Goal: Connect with others: Connect with others

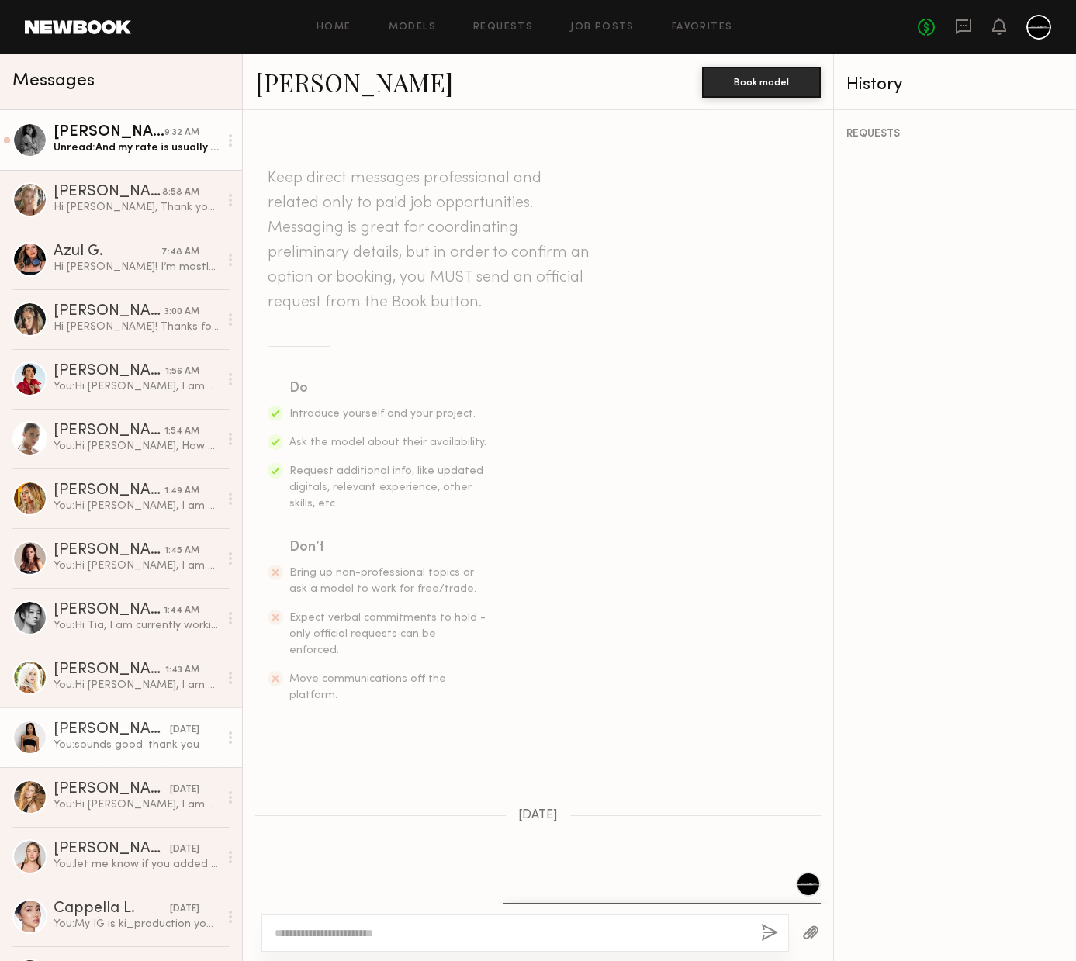
scroll to position [1474, 0]
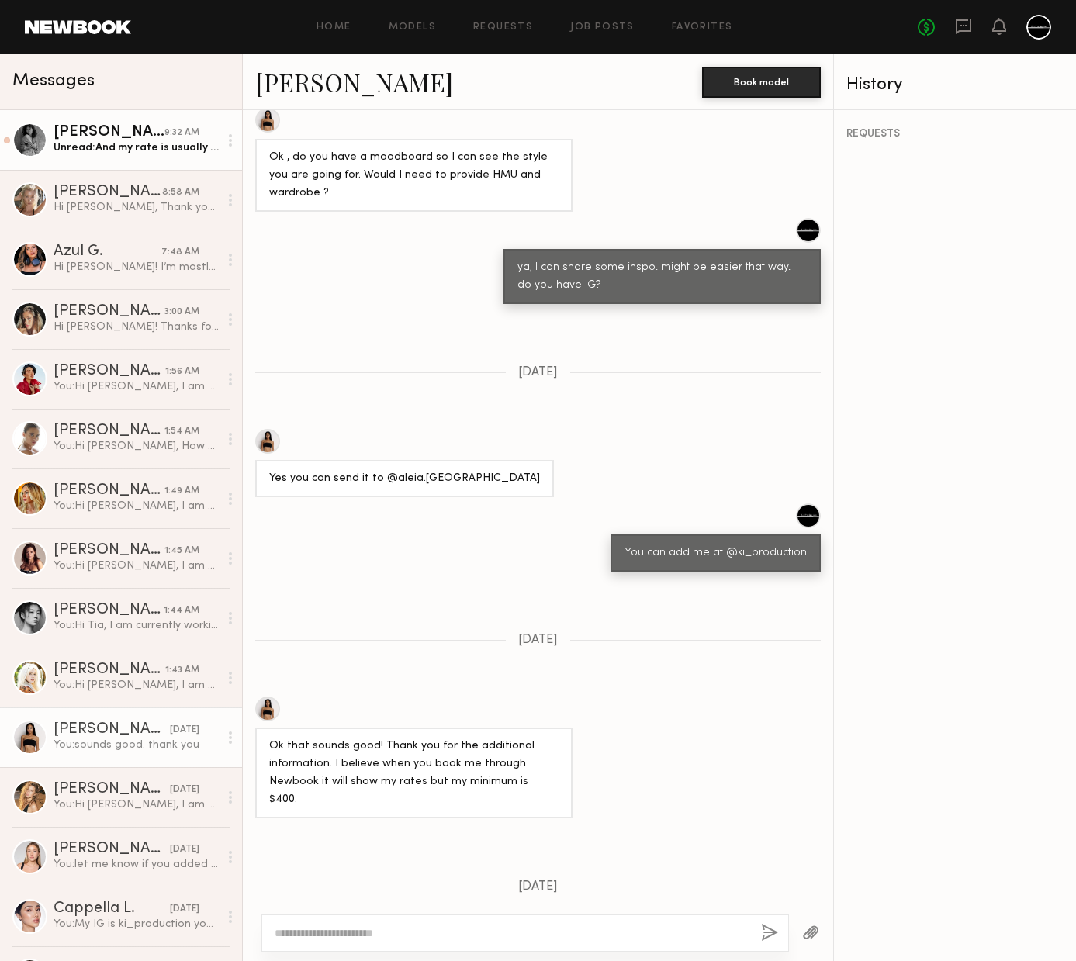
click at [88, 133] on div "Mari A." at bounding box center [109, 133] width 111 height 16
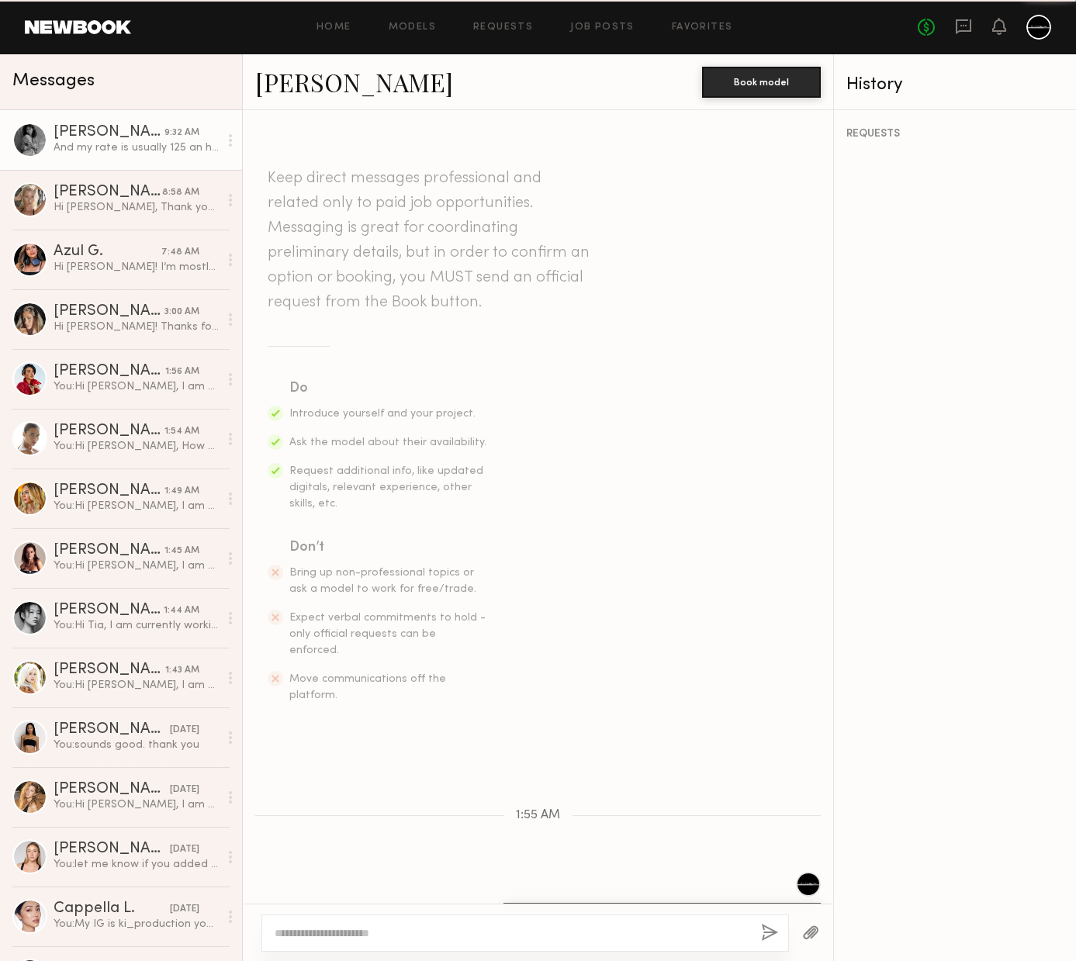
scroll to position [251, 0]
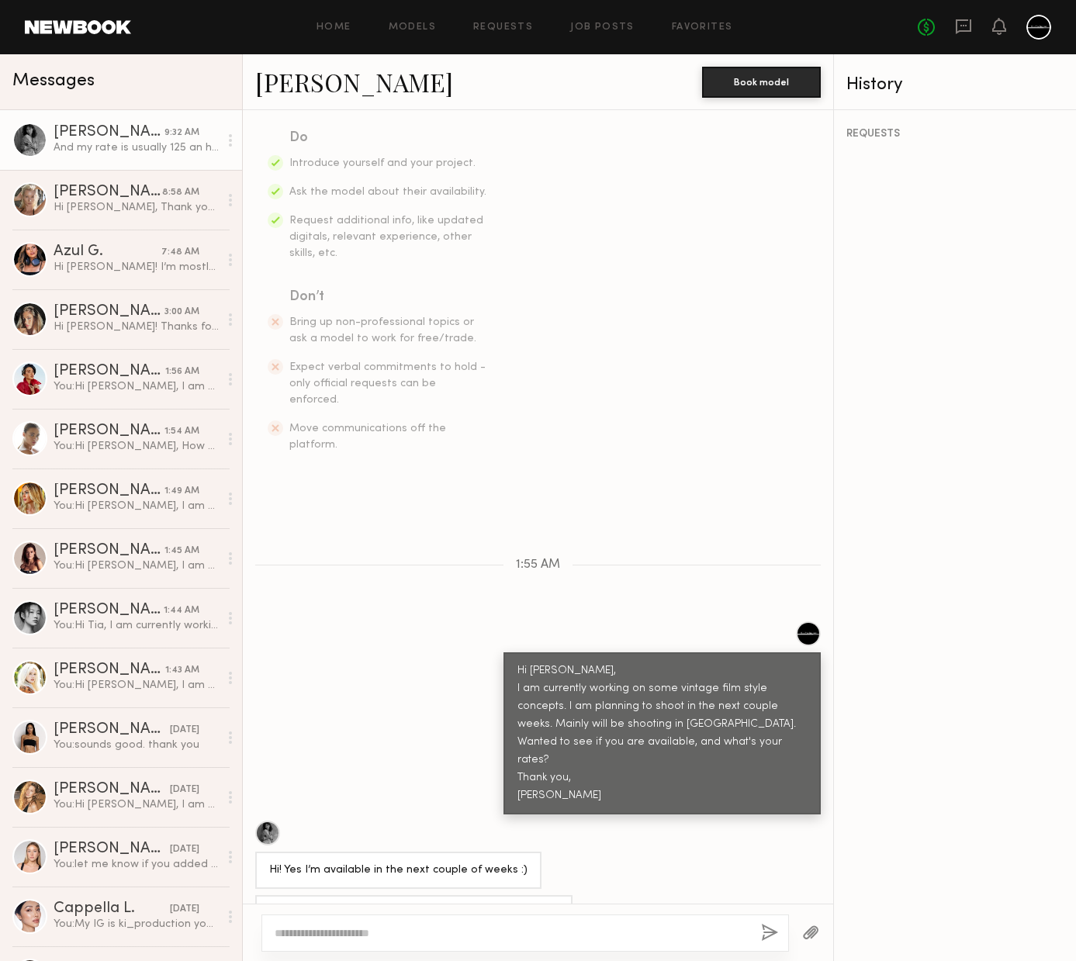
click at [431, 930] on textarea at bounding box center [512, 934] width 474 height 16
click at [459, 933] on textarea at bounding box center [512, 934] width 474 height 16
click at [285, 86] on link "Mari A." at bounding box center [354, 81] width 198 height 33
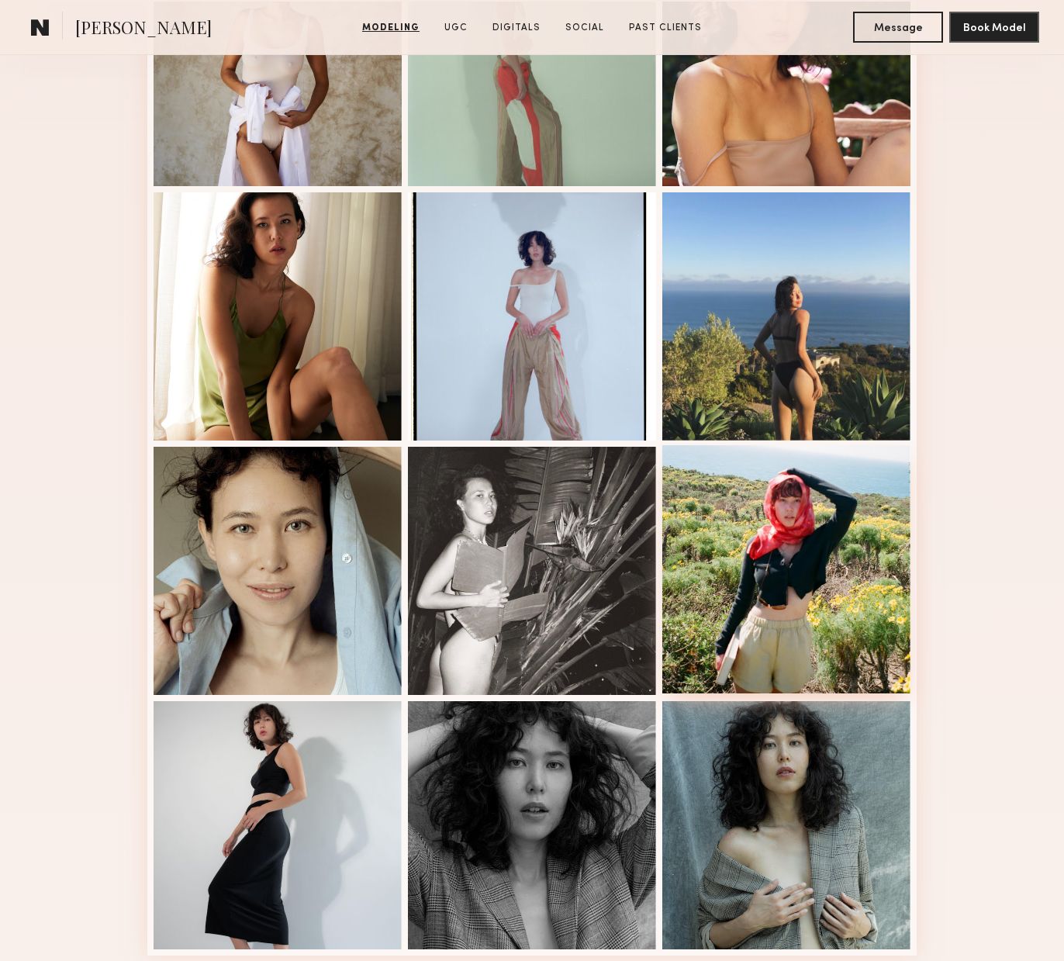
scroll to position [753, 0]
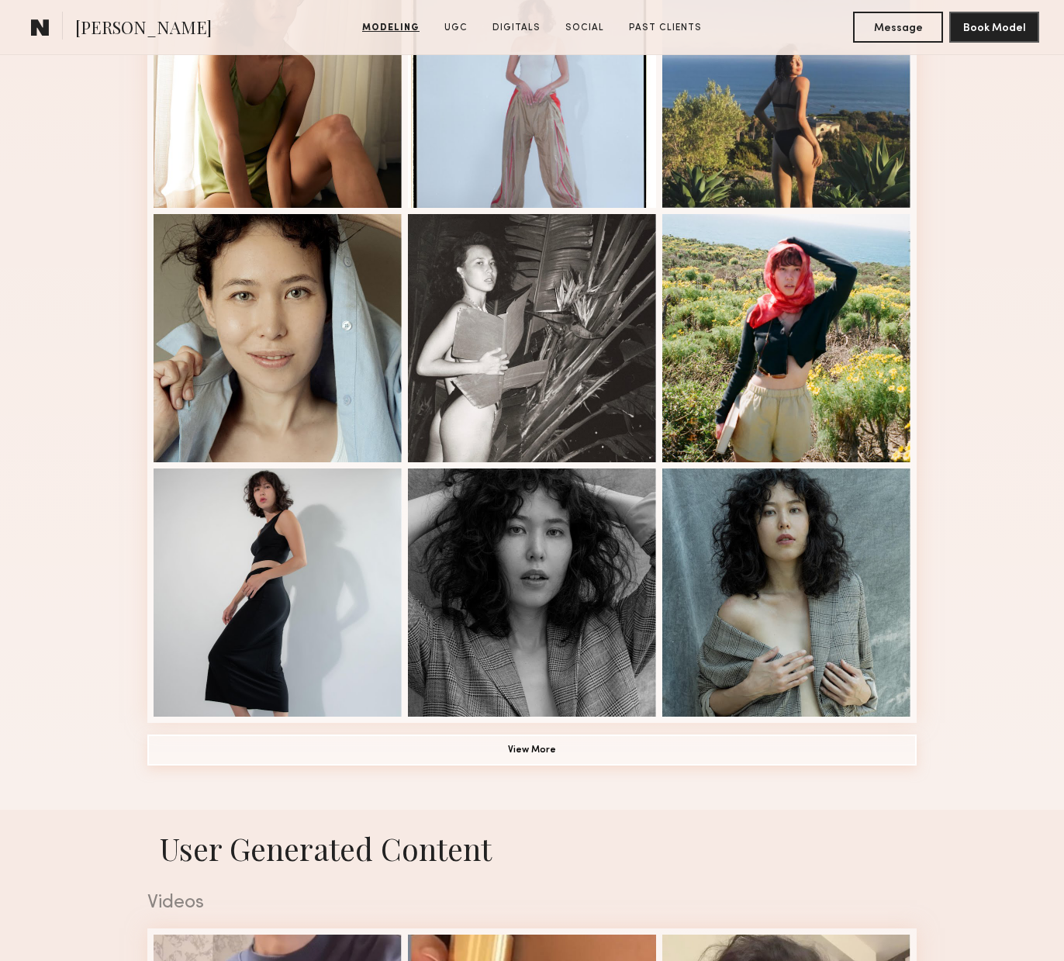
click at [502, 759] on button "View More" at bounding box center [532, 750] width 770 height 31
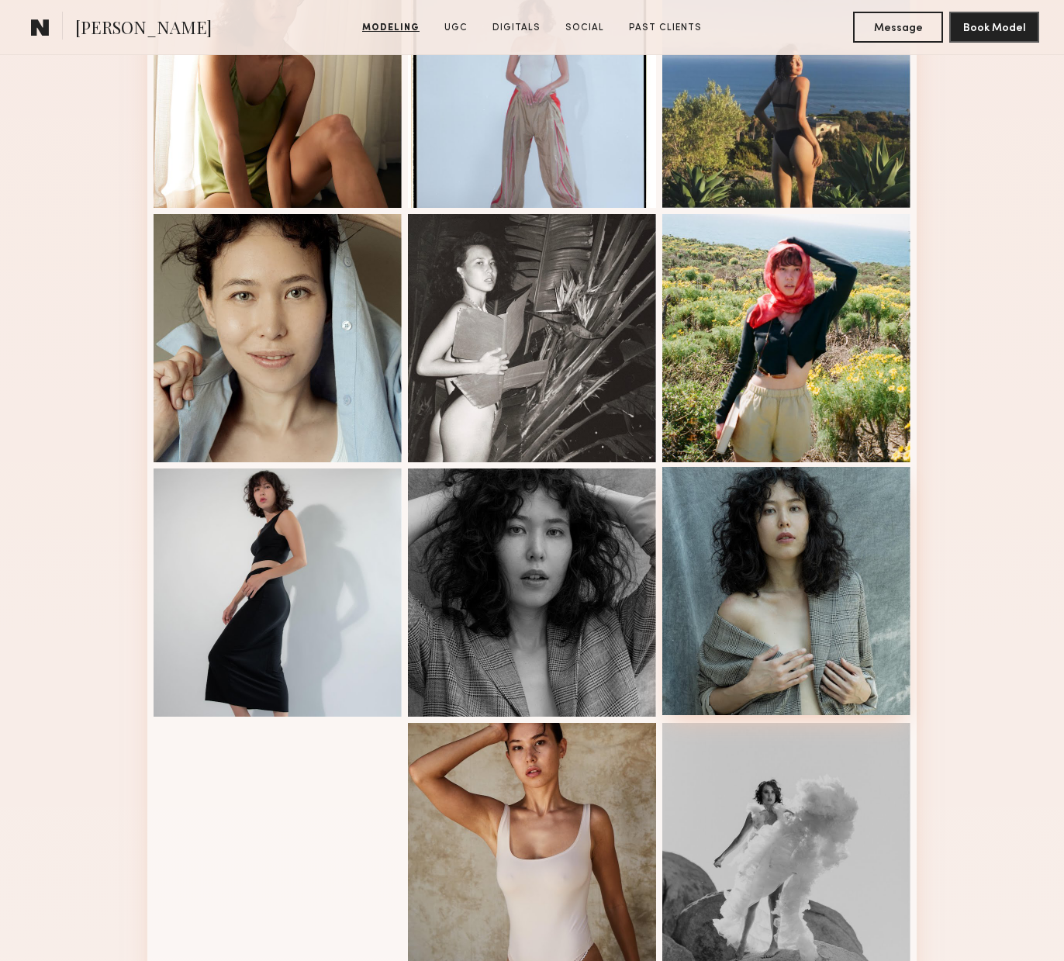
scroll to position [1012, 0]
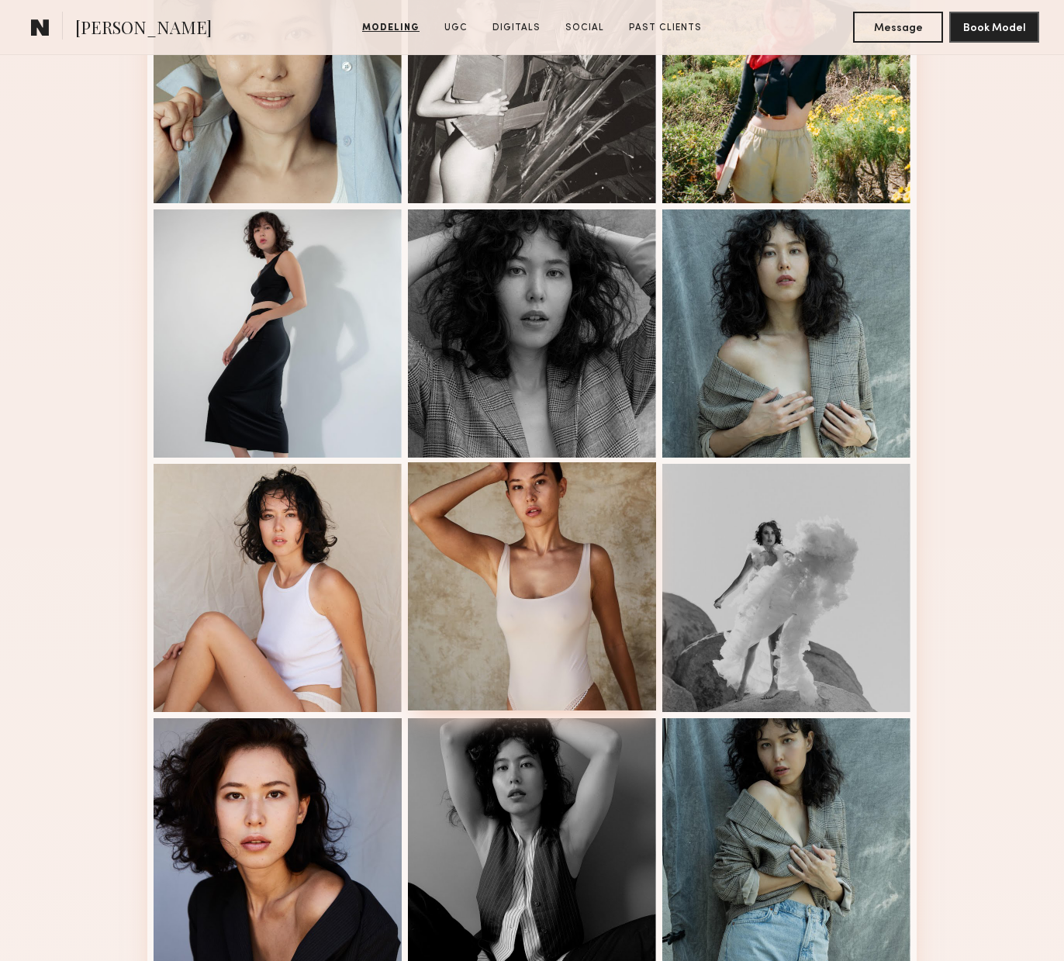
click at [506, 600] on div at bounding box center [532, 586] width 248 height 248
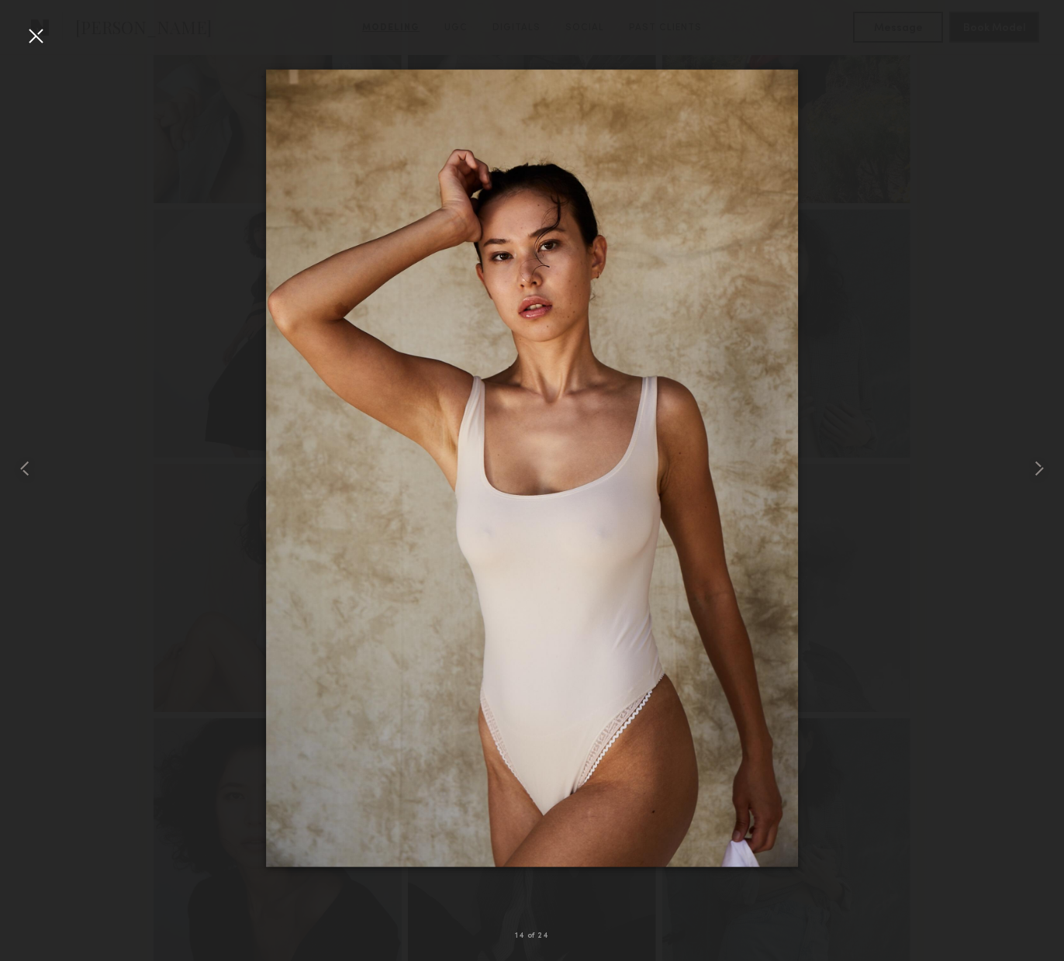
click at [44, 40] on div at bounding box center [35, 35] width 25 height 25
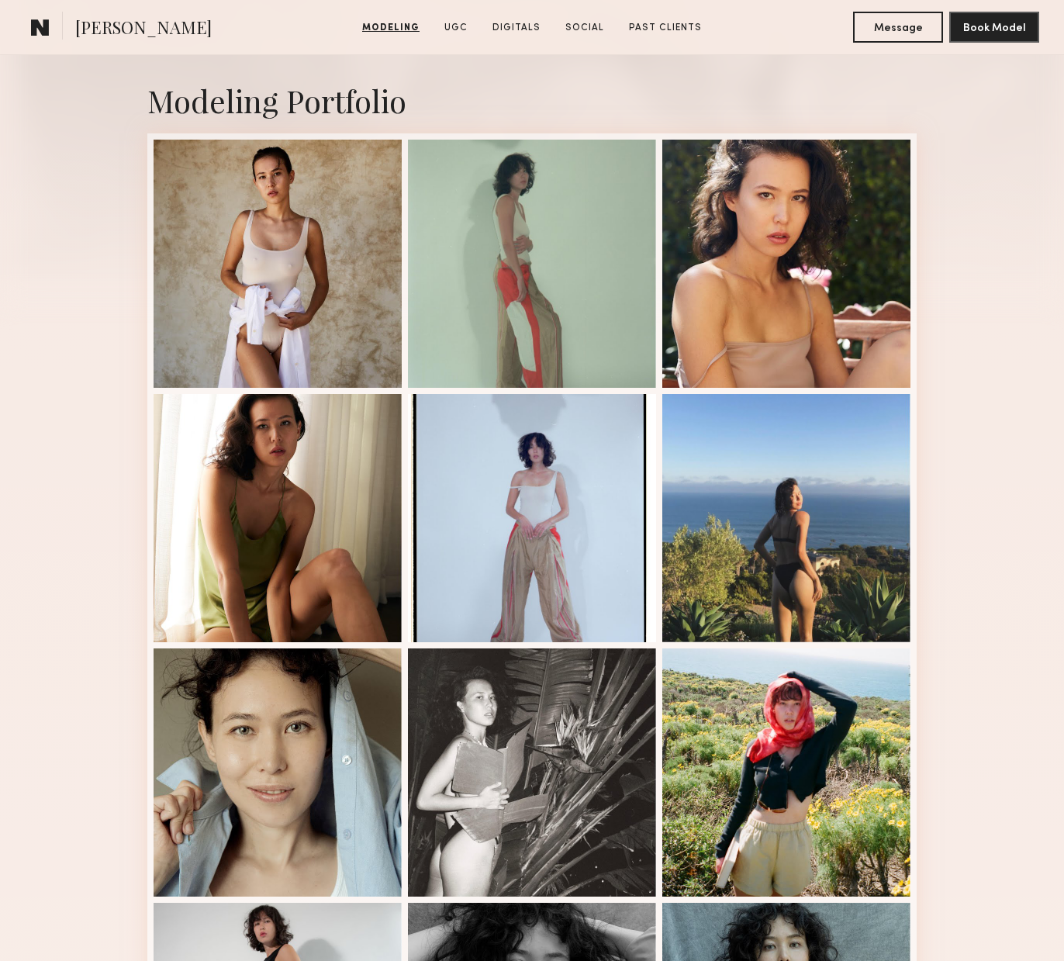
scroll to position [0, 0]
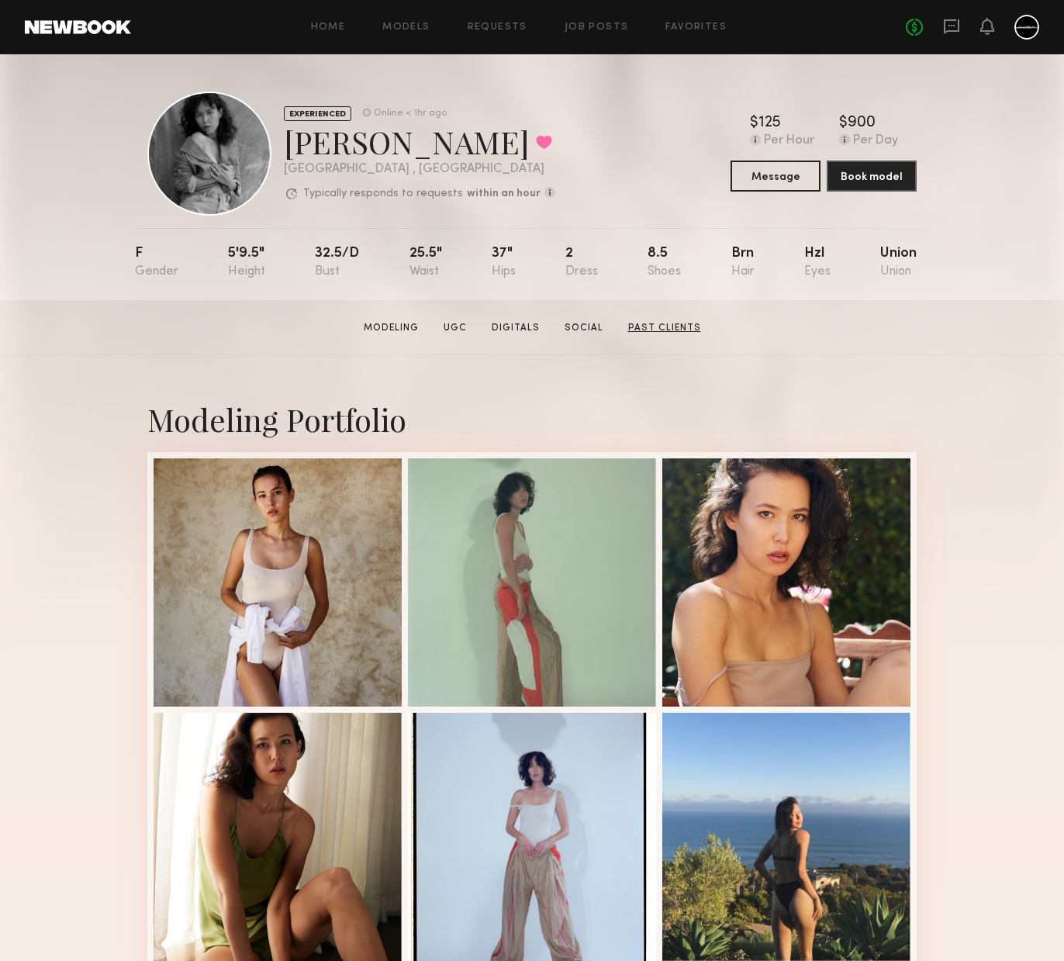
click at [662, 332] on link "Past Clients" at bounding box center [664, 328] width 85 height 14
